Goal: Task Accomplishment & Management: Manage account settings

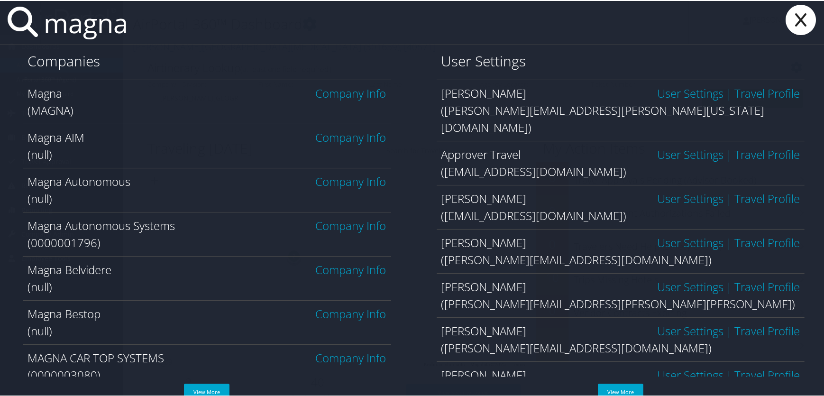
type input "magna"
click at [339, 93] on link "Company Info" at bounding box center [351, 92] width 71 height 16
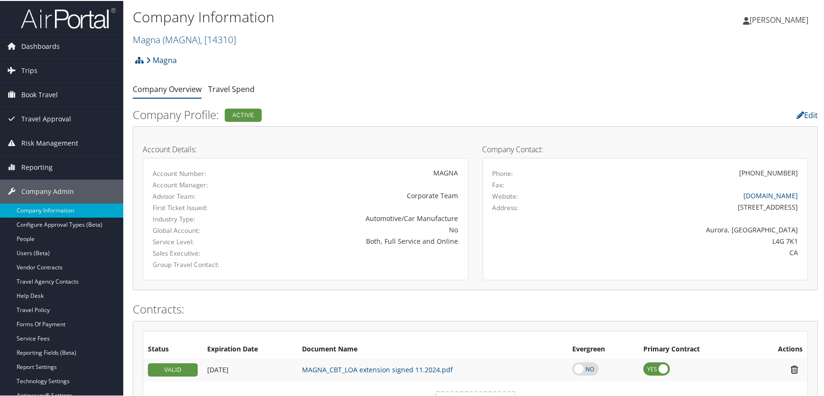
click at [144, 60] on li "Magna" at bounding box center [160, 59] width 33 height 19
click at [139, 58] on icon at bounding box center [139, 60] width 9 height 8
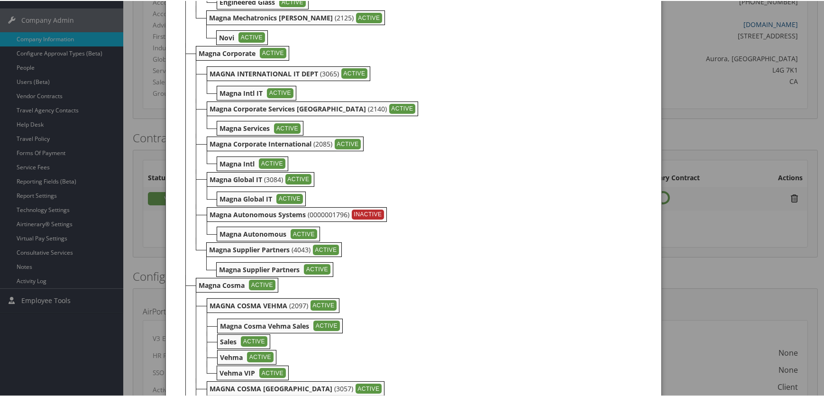
scroll to position [172, 0]
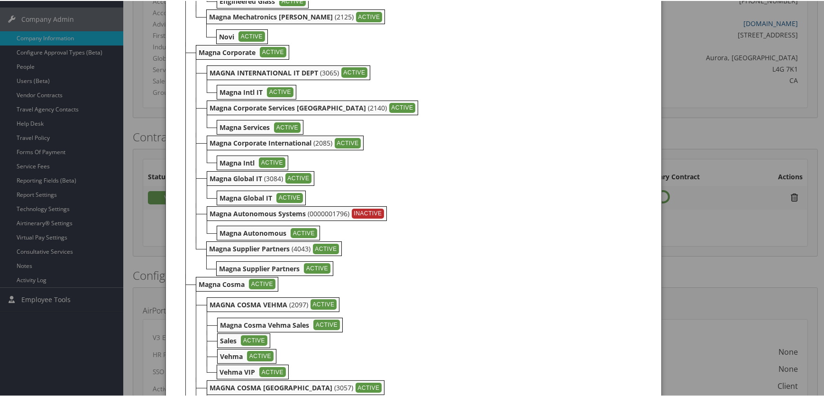
drag, startPoint x: 306, startPoint y: 231, endPoint x: 419, endPoint y: 283, distance: 124.0
click at [240, 214] on b "Magna Autonomous Systems" at bounding box center [258, 212] width 96 height 9
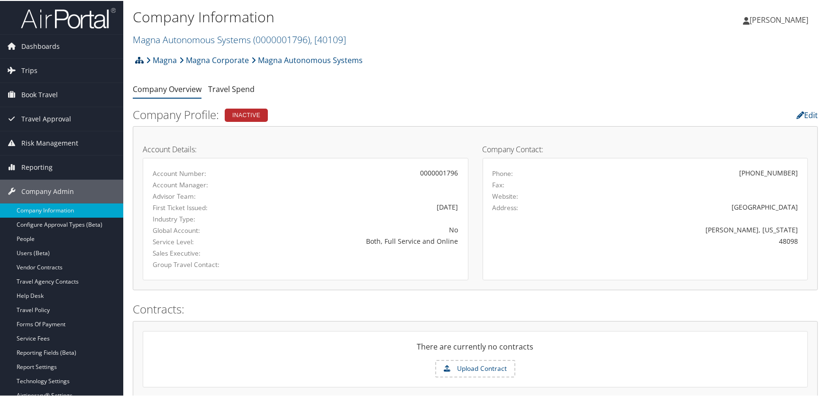
click at [140, 56] on icon at bounding box center [139, 60] width 9 height 8
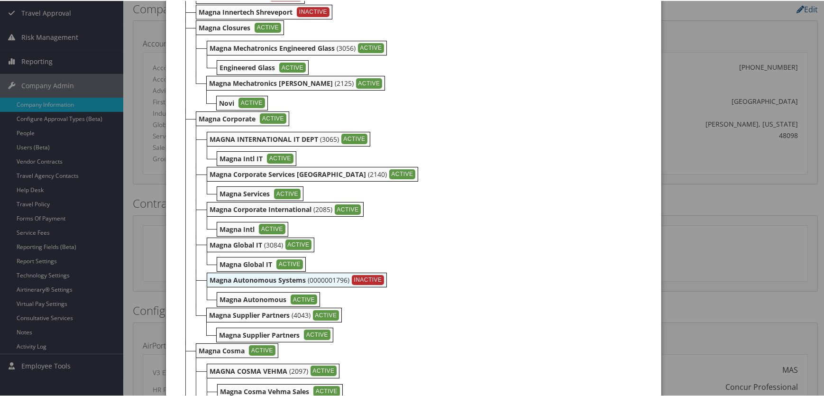
scroll to position [172, 0]
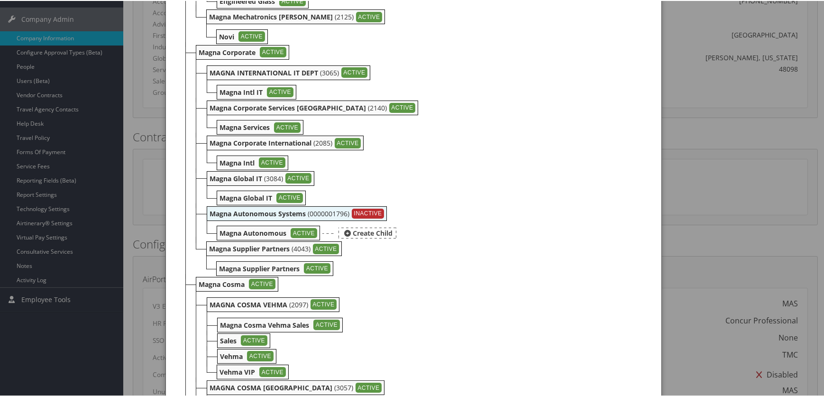
click at [243, 235] on b "Magna Autonomous" at bounding box center [253, 232] width 67 height 9
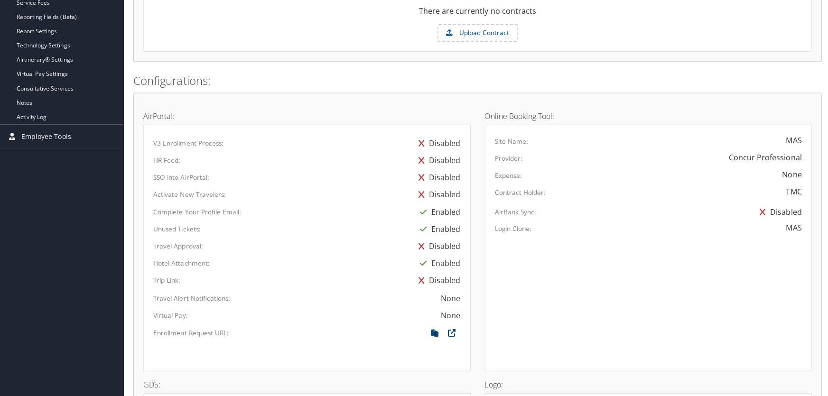
scroll to position [86, 0]
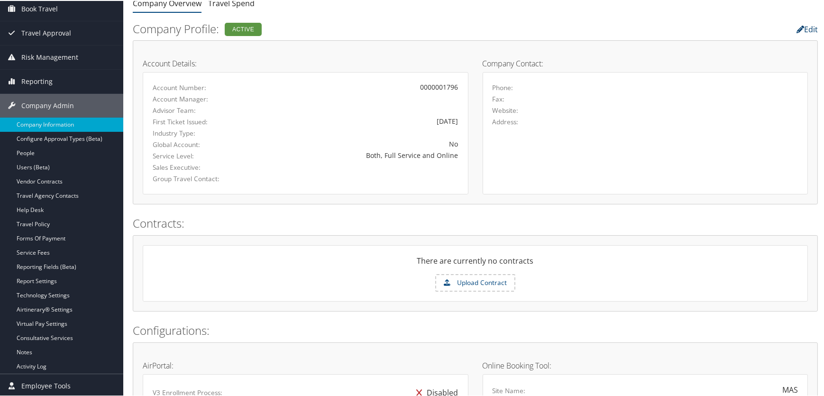
click at [811, 28] on link "Edit" at bounding box center [807, 28] width 21 height 10
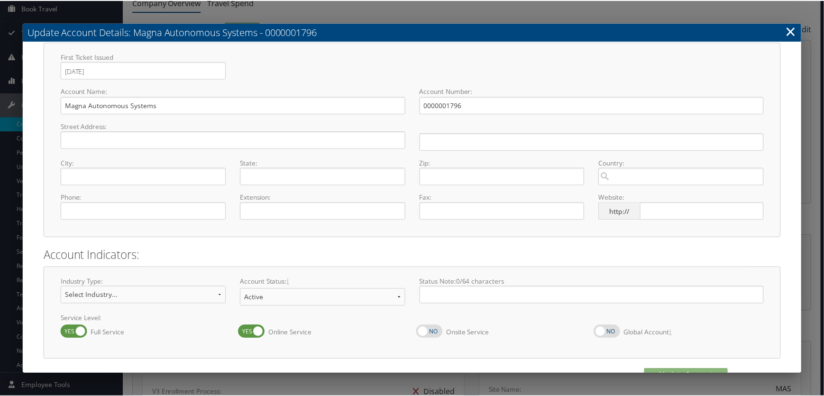
scroll to position [48, 0]
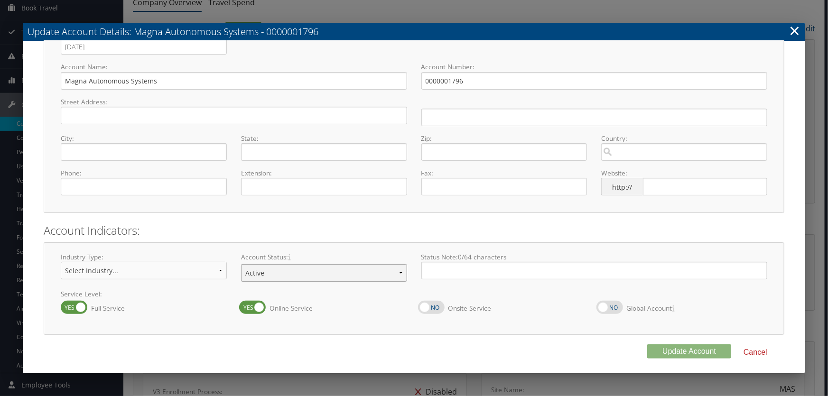
click at [400, 270] on select "Offboarding At Risk Inactive Active Implementing" at bounding box center [324, 273] width 166 height 18
select select "10"
click at [241, 264] on select "Offboarding At Risk Inactive Active Implementing" at bounding box center [324, 273] width 166 height 18
click at [664, 352] on button "Update Account" at bounding box center [689, 351] width 84 height 14
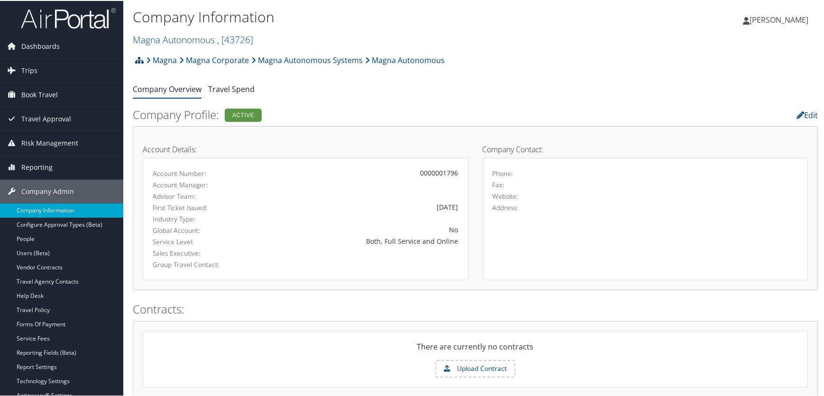
click at [807, 113] on link "Edit" at bounding box center [807, 114] width 21 height 10
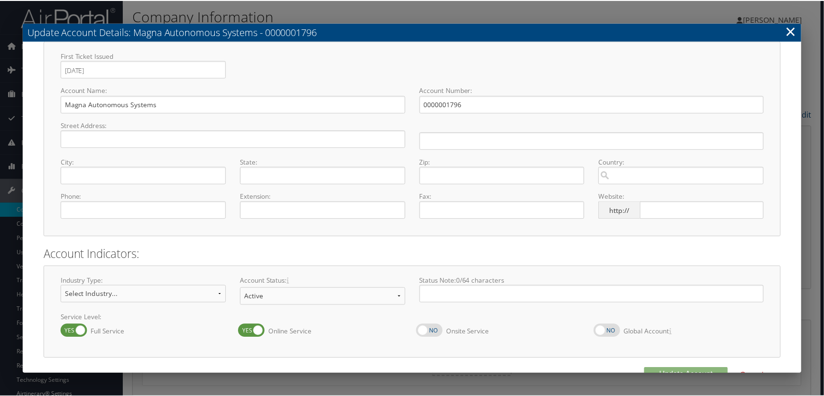
scroll to position [48, 0]
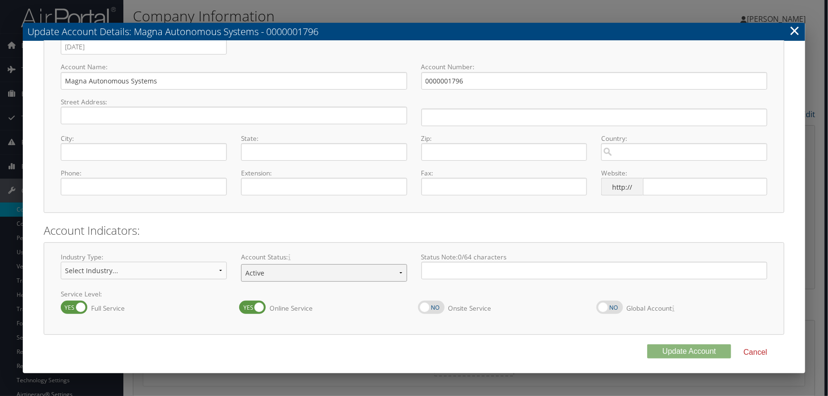
click at [379, 271] on select "Offboarding At Risk Inactive Active Implementing" at bounding box center [324, 273] width 166 height 18
select select "10"
click at [241, 264] on select "Offboarding At Risk Inactive Active Implementing" at bounding box center [324, 273] width 166 height 18
click at [664, 352] on button "Update Account" at bounding box center [689, 351] width 84 height 14
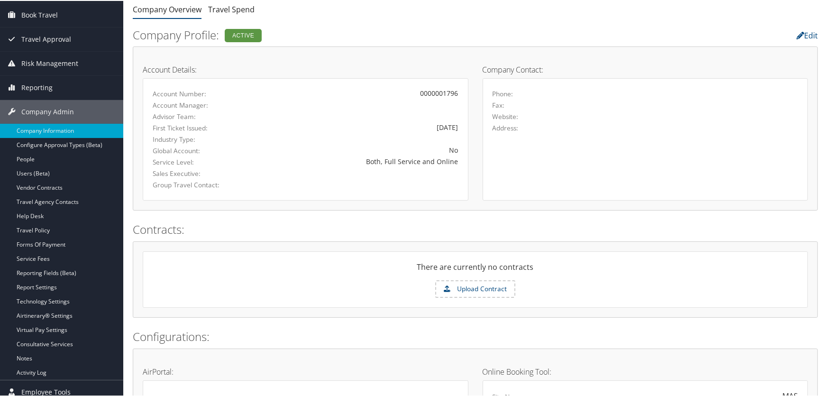
scroll to position [0, 0]
